Goal: Information Seeking & Learning: Find specific fact

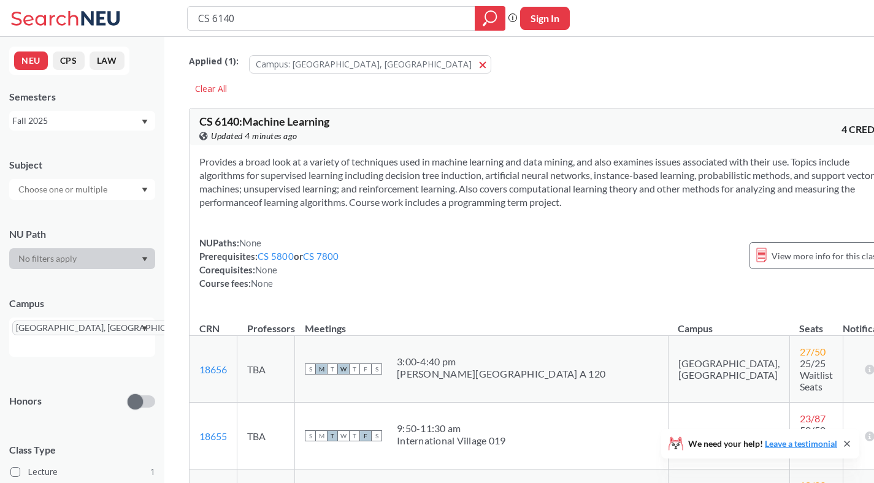
click at [275, 18] on input "CS 6140" at bounding box center [331, 18] width 269 height 21
type input "CS 5180"
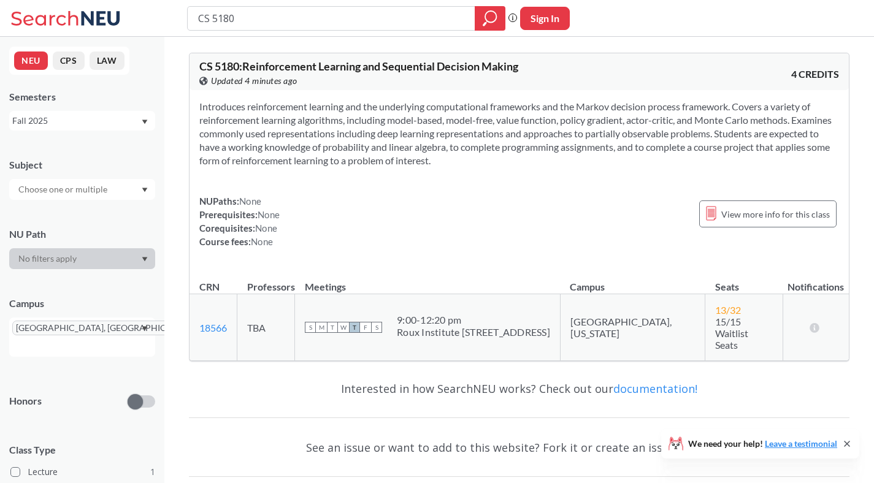
scroll to position [23, 0]
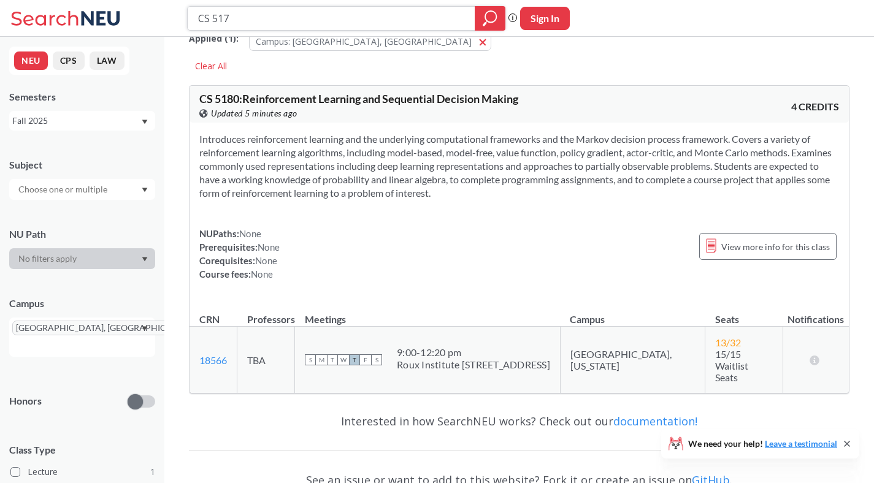
type input "CS 5170"
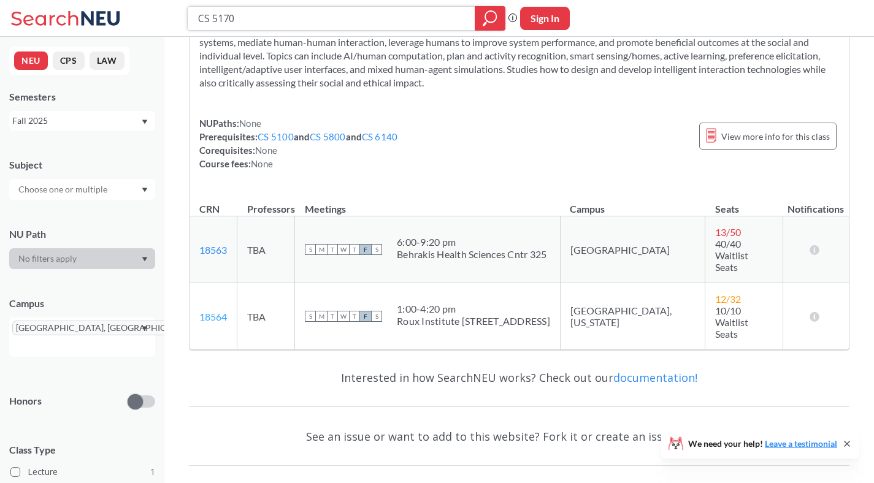
scroll to position [136, 0]
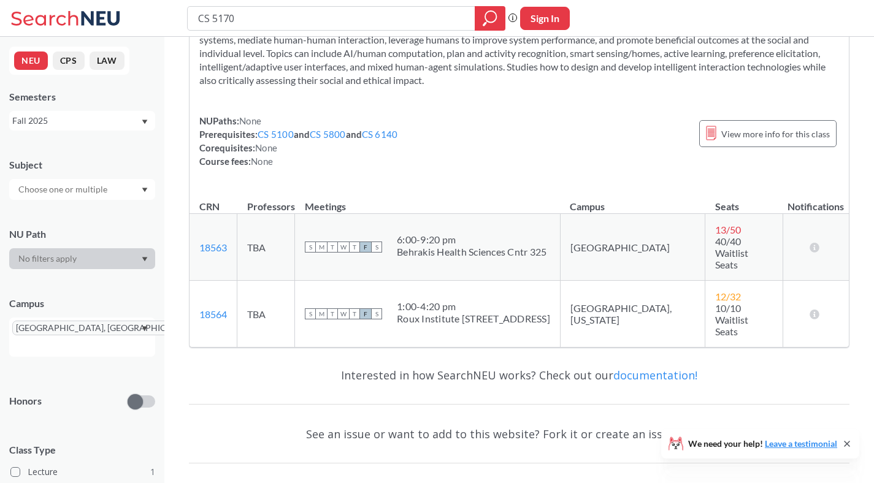
click at [139, 332] on div "[GEOGRAPHIC_DATA], [GEOGRAPHIC_DATA]" at bounding box center [82, 337] width 146 height 39
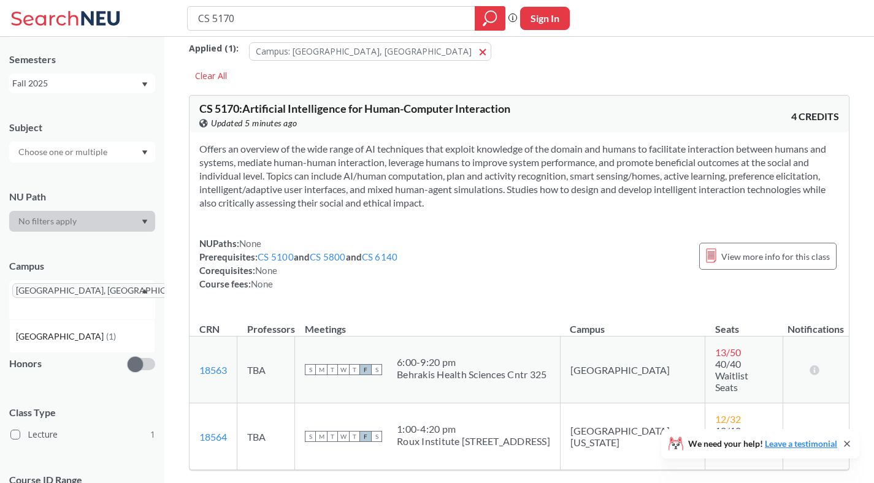
scroll to position [0, 0]
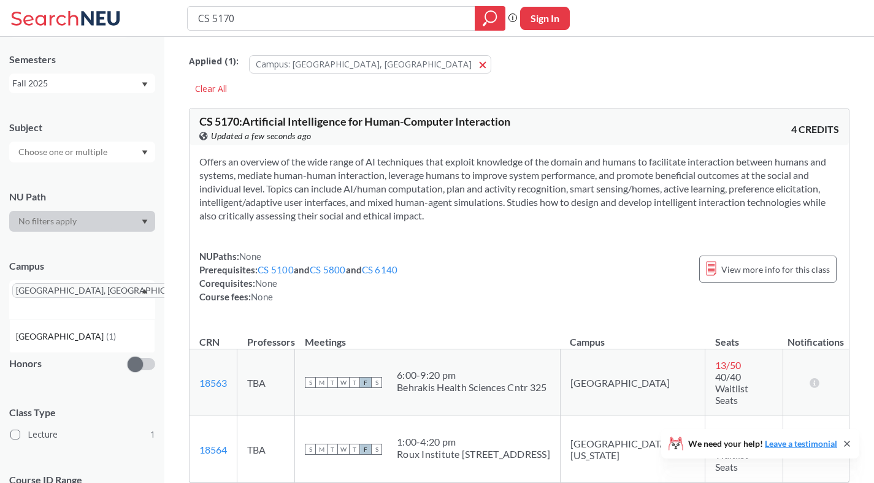
click at [302, 31] on div "CS 5170 Phrase search guarantees the exact search appears in the results. Ex. I…" at bounding box center [437, 18] width 874 height 37
click at [284, 23] on input "CS 5170" at bounding box center [331, 18] width 269 height 21
type input "CS 7150"
